Goal: Information Seeking & Learning: Find specific fact

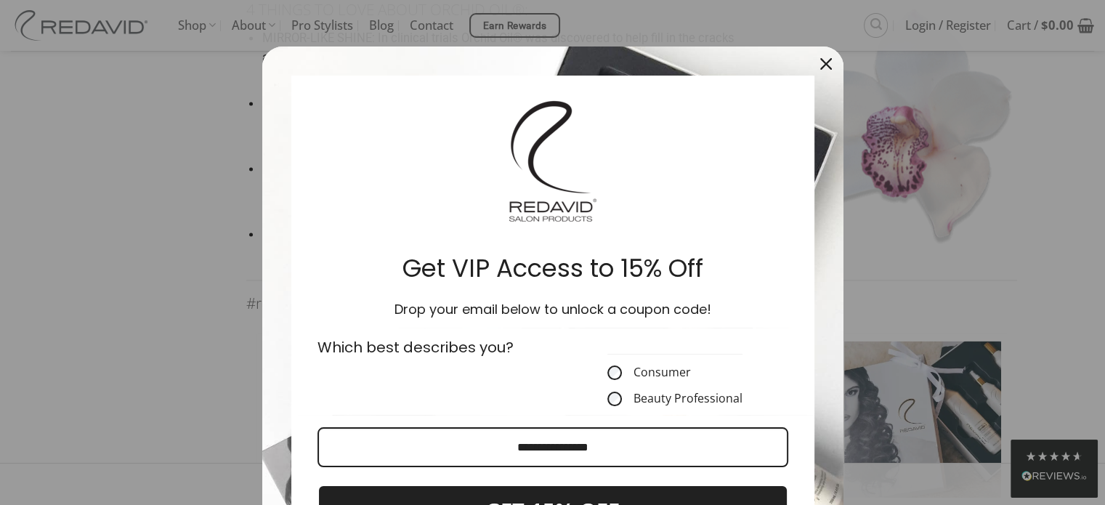
scroll to position [2397, 0]
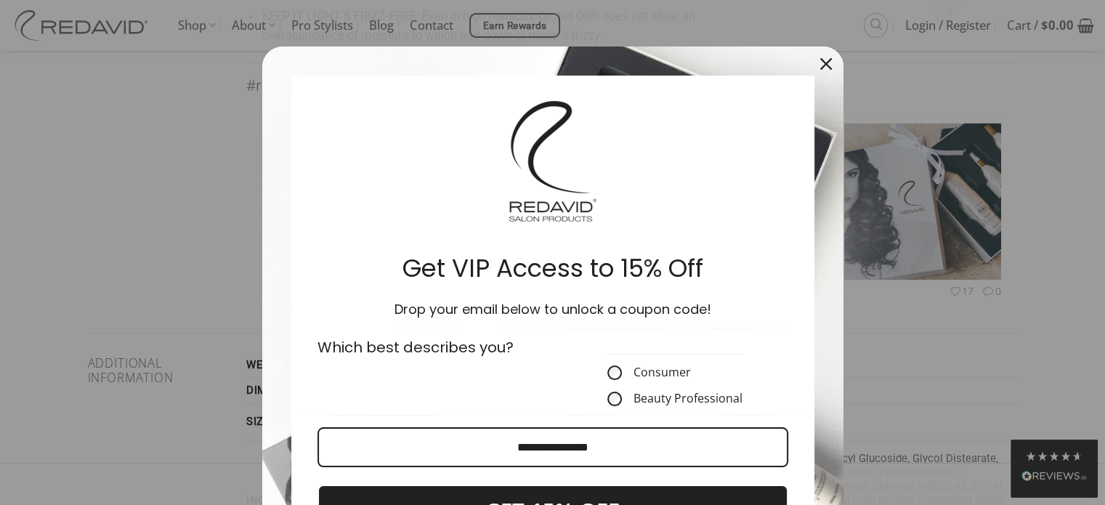
click at [824, 55] on div "Close" at bounding box center [825, 63] width 23 height 23
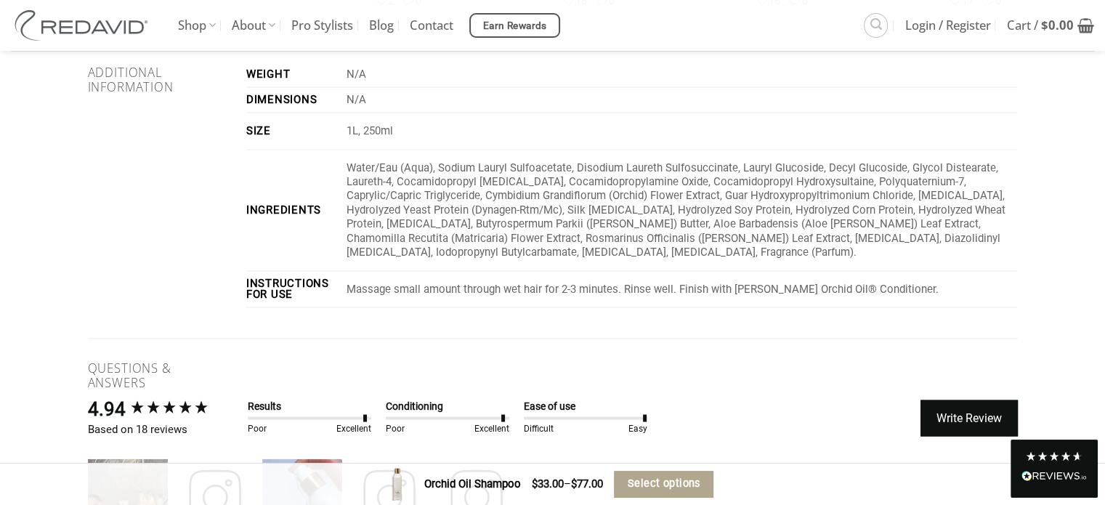
scroll to position [2615, 0]
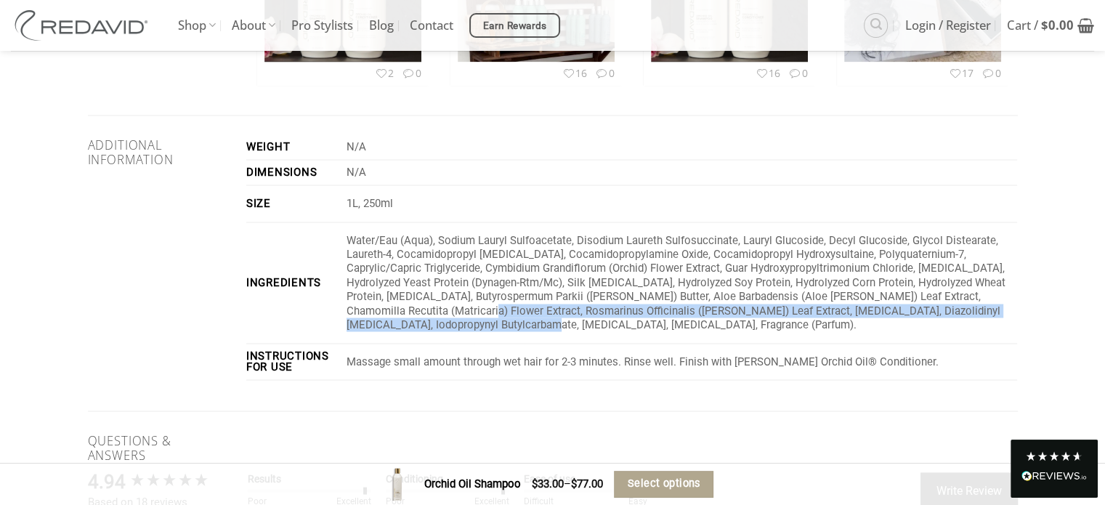
drag, startPoint x: 439, startPoint y: 305, endPoint x: 389, endPoint y: 291, distance: 52.0
click at [389, 291] on p "Water/Eau (Aqua), Sodium Lauryl Sulfoacetate, Disodium Laureth Sulfosuccinate, …" at bounding box center [682, 282] width 671 height 99
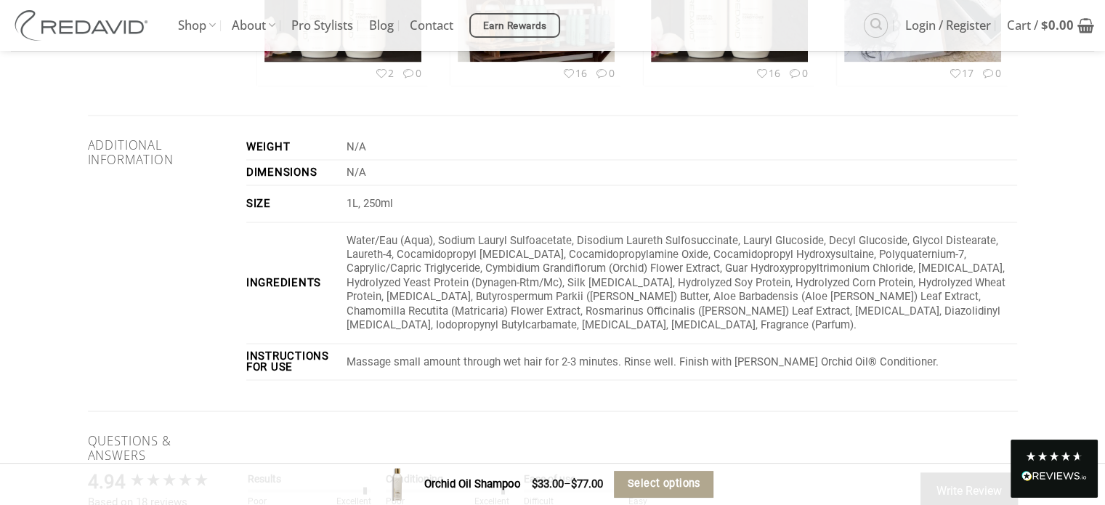
click at [447, 306] on p "Water/Eau (Aqua), Sodium Lauryl Sulfoacetate, Disodium Laureth Sulfosuccinate, …" at bounding box center [682, 282] width 671 height 99
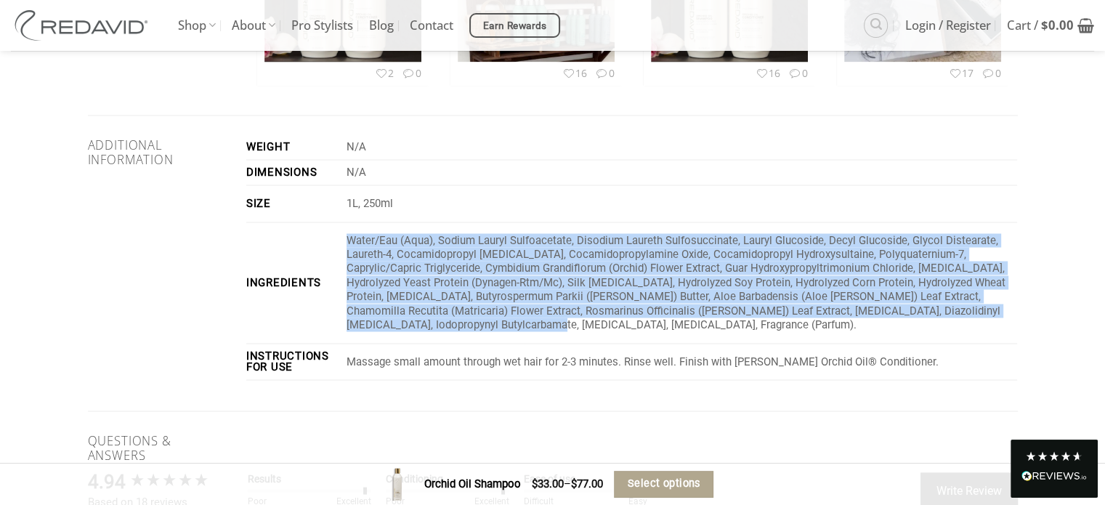
drag, startPoint x: 439, startPoint y: 307, endPoint x: 341, endPoint y: 217, distance: 133.2
click at [341, 222] on tr "Ingredients Water/Eau (Aqua), Sodium Lauryl Sulfoacetate, Disodium Laureth Sulf…" at bounding box center [631, 282] width 771 height 121
copy tr "Water/Eau (Aqua), Sodium Lauryl Sulfoacetate, Disodium Laureth Sulfosuccinate, …"
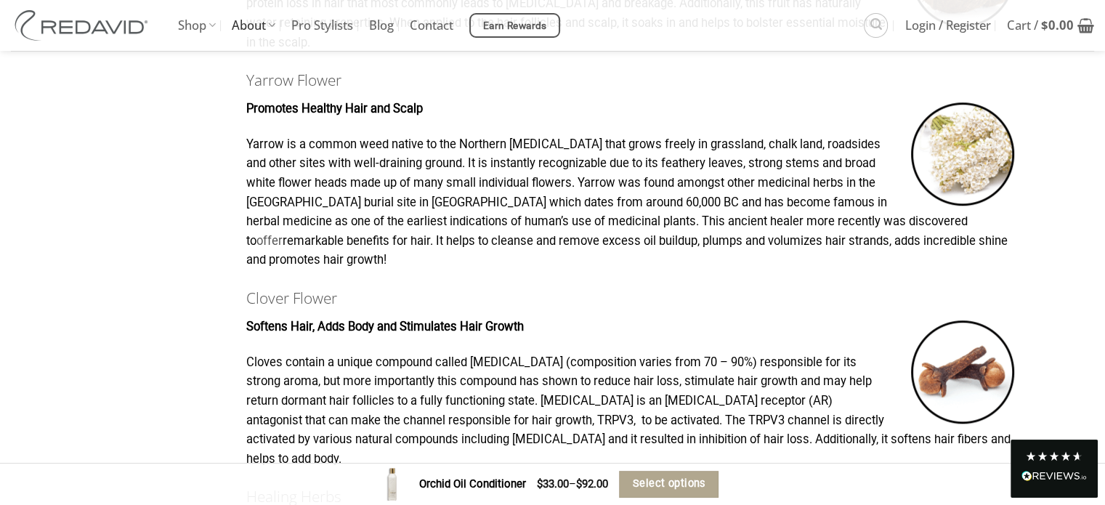
scroll to position [1069, 0]
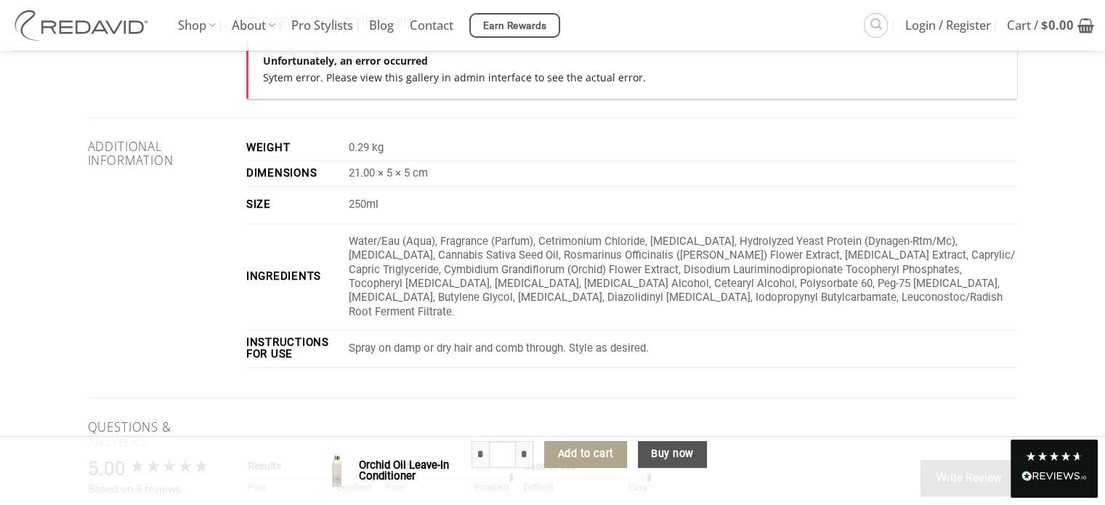
scroll to position [1608, 0]
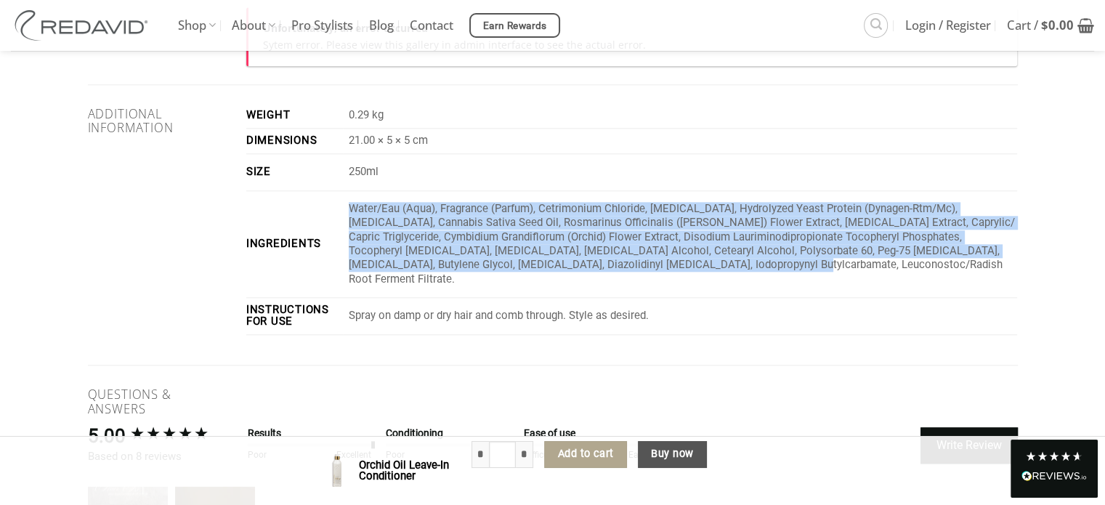
drag, startPoint x: 631, startPoint y: 268, endPoint x: 349, endPoint y: 208, distance: 288.2
click at [349, 208] on td "Water/Eau (Aqua), Fragrance (Parfum), Cetrimonium Chloride, Glycerin, Hydrolyze…" at bounding box center [680, 245] width 674 height 108
copy p "Water/Eau (Aqua), Fragrance (Parfum), Cetrimonium Chloride, Glycerin, Hydrolyze…"
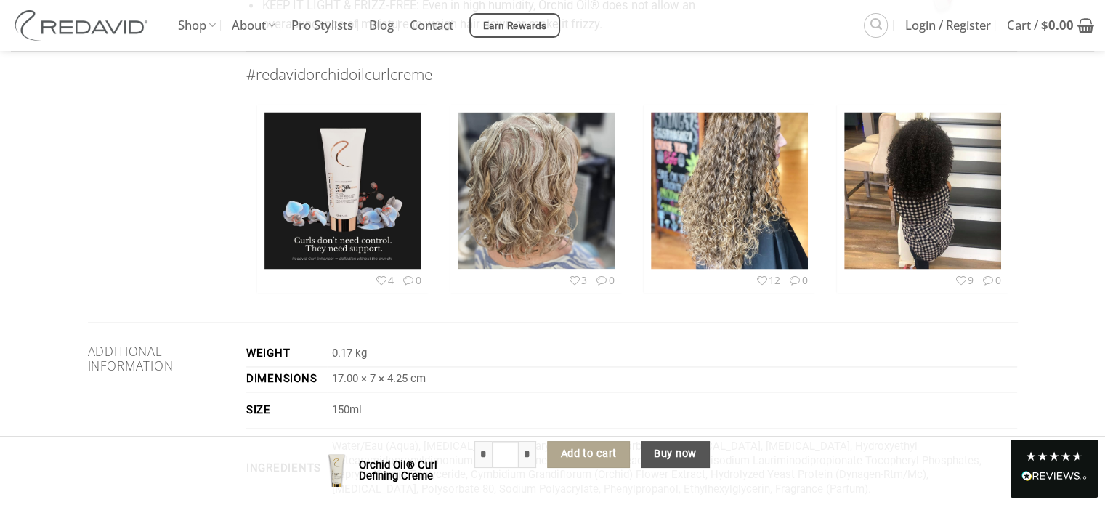
scroll to position [2368, 0]
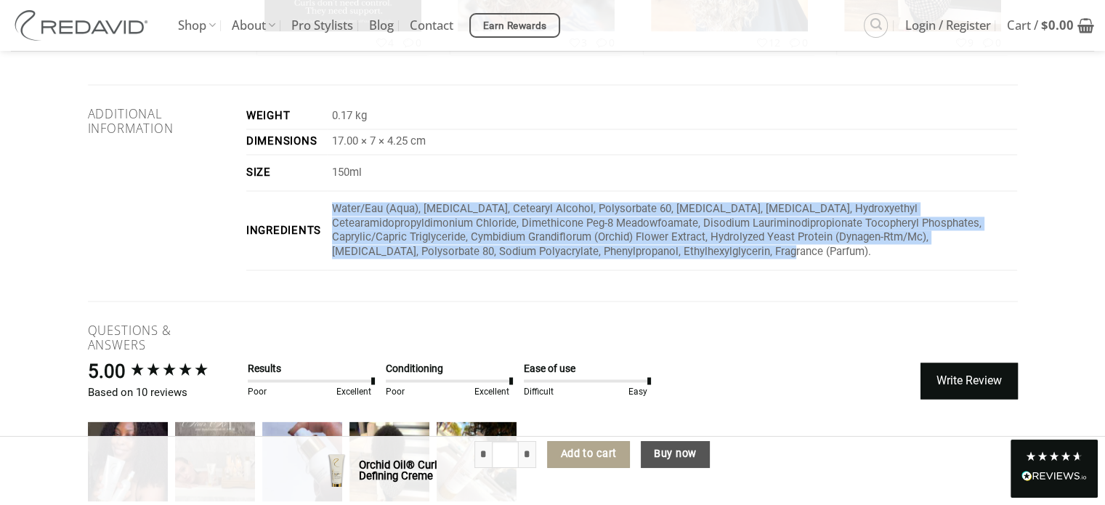
drag, startPoint x: 657, startPoint y: 253, endPoint x: 322, endPoint y: 212, distance: 338.1
click at [322, 212] on tr "Ingredients Water/Eau (Aqua), Petrolatum, Cetearyl Alcohol, Polysorbate 60, Gly…" at bounding box center [631, 230] width 771 height 79
copy tr "Water/Eau (Aqua), Petrolatum, Cetearyl Alcohol, Polysorbate 60, Glycerin, Behen…"
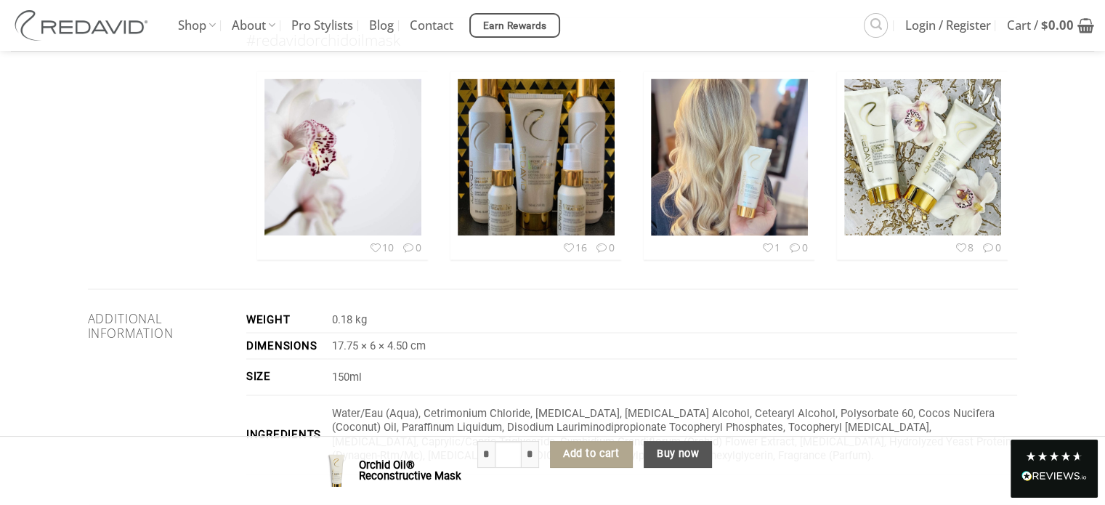
scroll to position [2740, 0]
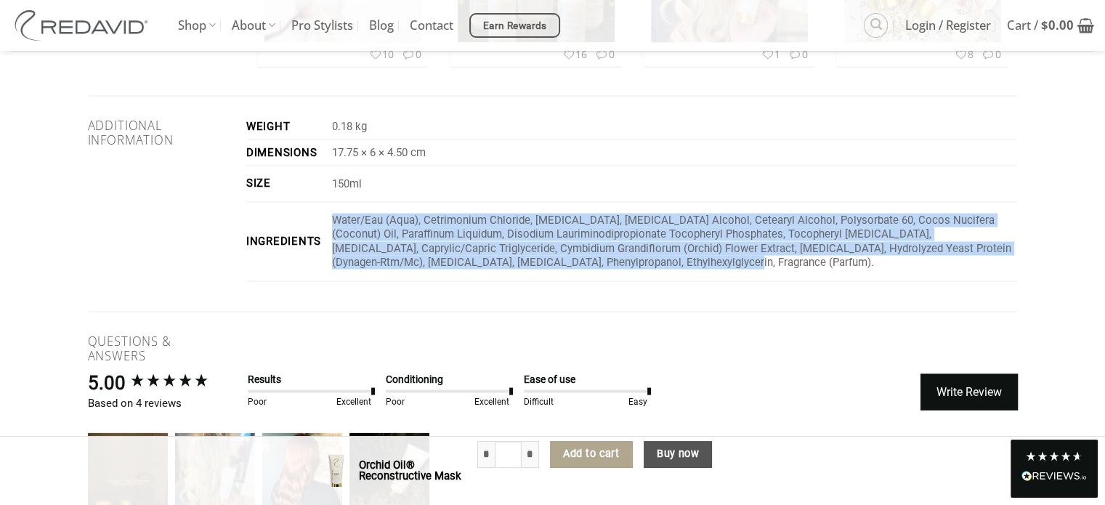
drag, startPoint x: 633, startPoint y: 280, endPoint x: 328, endPoint y: 246, distance: 306.4
click at [328, 246] on td "Water/Eau (Aqua), Cetrimonium Chloride, [MEDICAL_DATA], [MEDICAL_DATA] Alcohol,…" at bounding box center [672, 241] width 691 height 79
copy p "Water/Eau (Aqua), Cetrimonium Chloride, Propylene Glycol, Cetyl Alcohol, Cetear…"
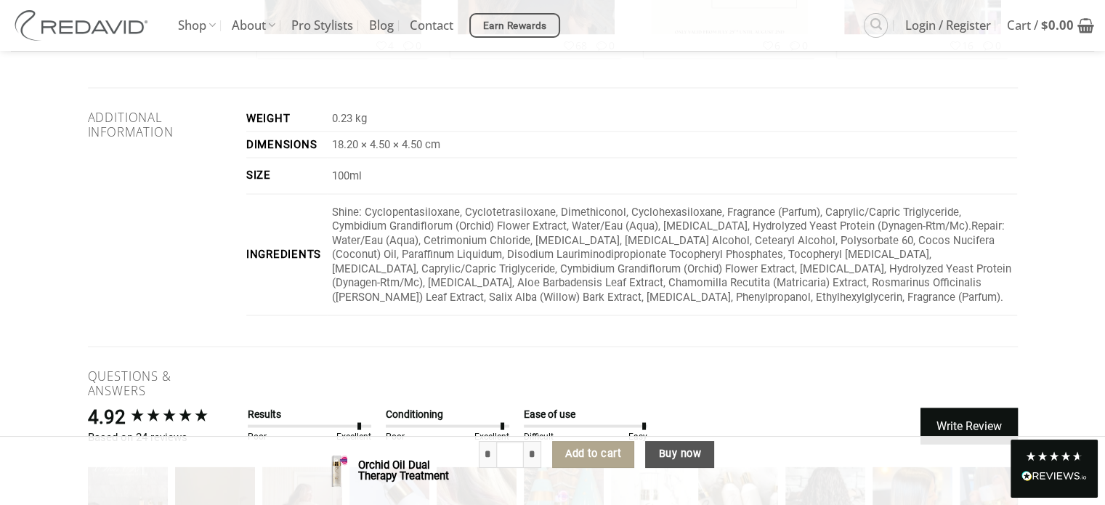
scroll to position [2740, 0]
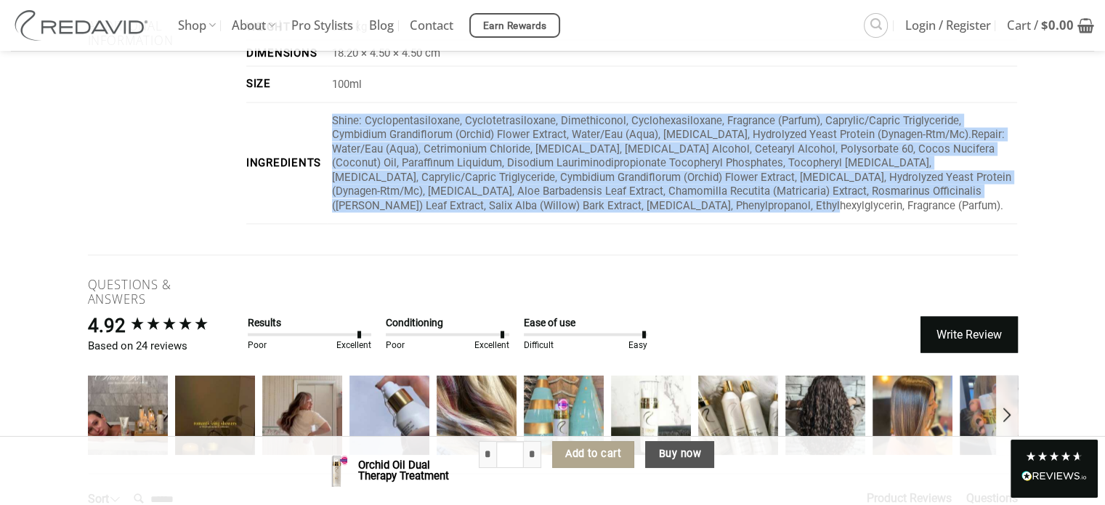
drag, startPoint x: 595, startPoint y: 206, endPoint x: 331, endPoint y: 120, distance: 278.0
click at [331, 120] on td "Shine: Cyclopentasiloxane, Cyclotetrasiloxane, Dimethiconol, Cyclohexasiloxane,…" at bounding box center [672, 162] width 691 height 121
copy p "Shine: Cyclopentasiloxane, Cyclotetrasiloxane, Dimethiconol, Cyclohexasiloxane,…"
